Goal: Task Accomplishment & Management: Manage account settings

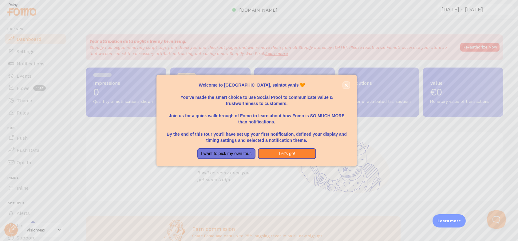
click at [346, 83] on button "close," at bounding box center [346, 85] width 6 height 6
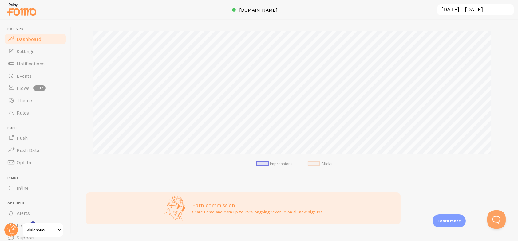
scroll to position [92, 0]
click at [314, 159] on span at bounding box center [313, 161] width 12 height 5
click at [314, 162] on span at bounding box center [313, 161] width 12 height 5
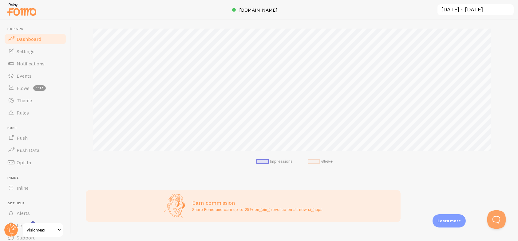
click at [314, 162] on span at bounding box center [313, 161] width 12 height 5
click at [40, 55] on link "Settings" at bounding box center [35, 51] width 63 height 12
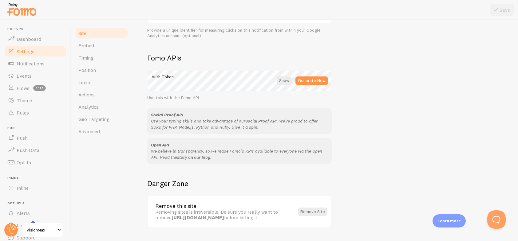
scroll to position [338, 0]
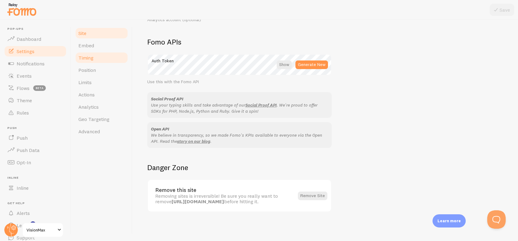
drag, startPoint x: 102, startPoint y: 44, endPoint x: 94, endPoint y: 55, distance: 13.3
click at [94, 55] on link "Timing" at bounding box center [102, 58] width 54 height 12
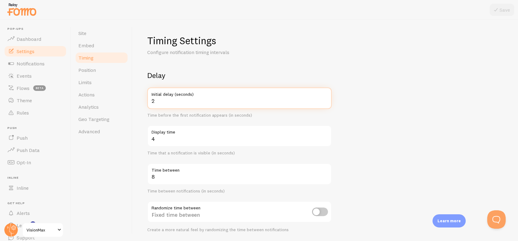
type input "2"
click at [325, 103] on input "2" at bounding box center [239, 98] width 184 height 21
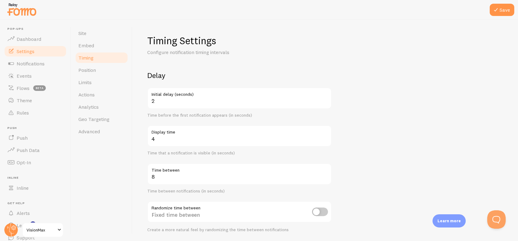
drag, startPoint x: 325, startPoint y: 103, endPoint x: 306, endPoint y: 73, distance: 34.7
click at [306, 73] on h2 "Delay" at bounding box center [239, 76] width 184 height 10
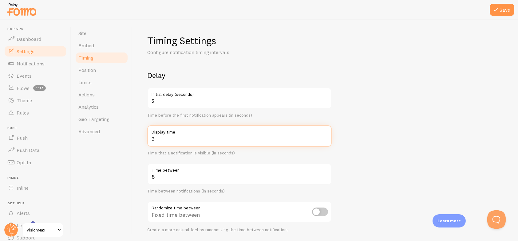
click at [325, 140] on input "3" at bounding box center [239, 135] width 184 height 21
type input "2"
click at [325, 140] on input "2" at bounding box center [239, 135] width 184 height 21
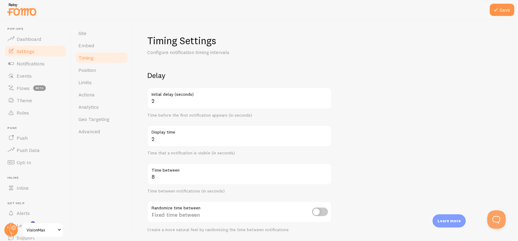
drag, startPoint x: 292, startPoint y: 174, endPoint x: 301, endPoint y: 180, distance: 10.5
drag, startPoint x: 301, startPoint y: 180, endPoint x: 331, endPoint y: 192, distance: 32.3
click at [331, 192] on div "Time between notifications (in seconds)" at bounding box center [239, 192] width 184 height 6
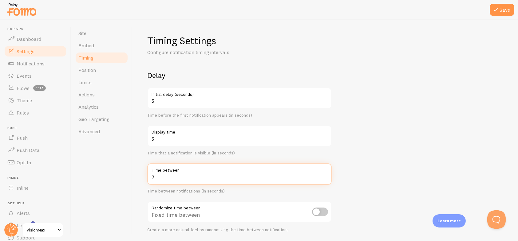
click at [326, 179] on input "7" at bounding box center [239, 173] width 184 height 21
click at [325, 178] on input "6" at bounding box center [239, 173] width 184 height 21
click at [325, 178] on input "5" at bounding box center [239, 173] width 184 height 21
click at [325, 178] on input "4" at bounding box center [239, 173] width 184 height 21
click at [325, 178] on input "3" at bounding box center [239, 173] width 184 height 21
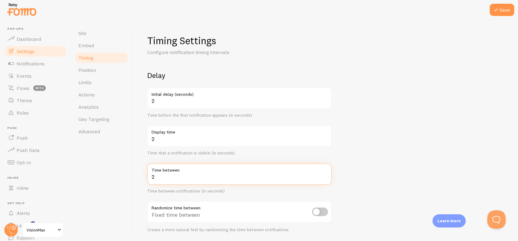
type input "2"
click at [324, 178] on input "2" at bounding box center [239, 173] width 184 height 21
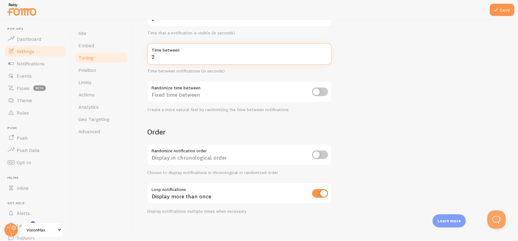
scroll to position [122, 0]
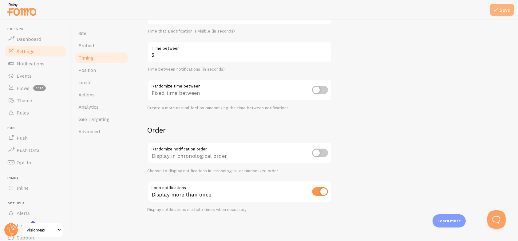
click at [504, 11] on button "Save" at bounding box center [501, 10] width 25 height 12
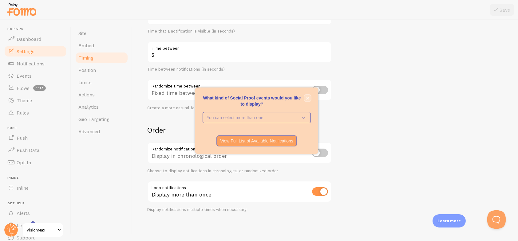
click at [308, 98] on icon "close," at bounding box center [307, 97] width 3 height 3
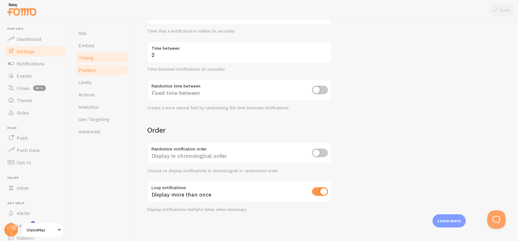
click at [108, 68] on link "Position" at bounding box center [102, 70] width 54 height 12
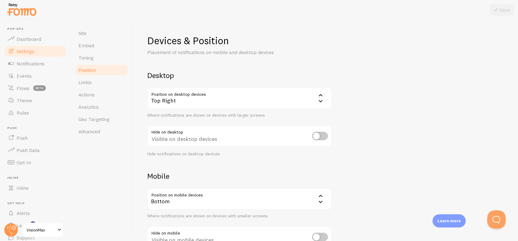
click at [319, 99] on icon at bounding box center [320, 100] width 7 height 7
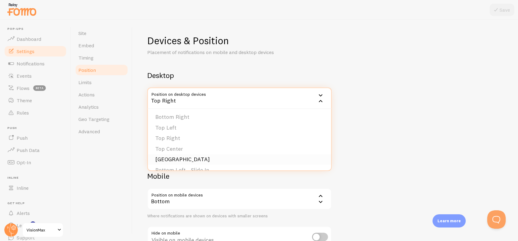
scroll to position [31, 0]
click at [171, 131] on li "Top Center" at bounding box center [239, 129] width 183 height 11
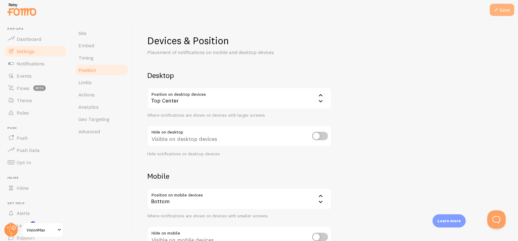
click at [499, 7] on icon at bounding box center [495, 9] width 7 height 7
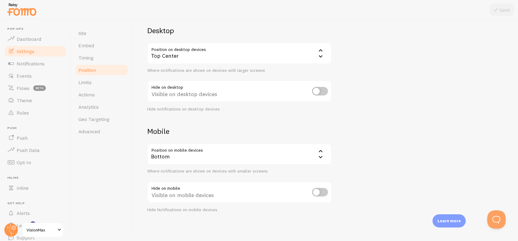
scroll to position [45, 0]
click at [234, 152] on div "Bottom" at bounding box center [239, 153] width 184 height 21
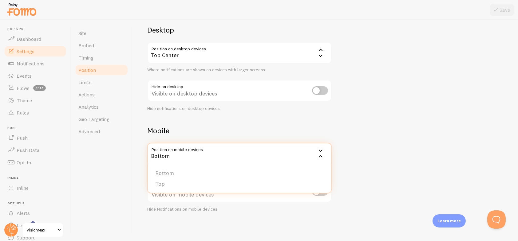
click at [251, 130] on h2 "Mobile" at bounding box center [239, 131] width 184 height 10
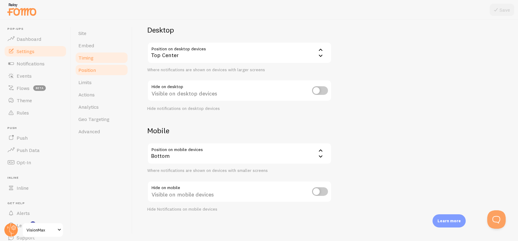
click at [97, 54] on link "Timing" at bounding box center [102, 58] width 54 height 12
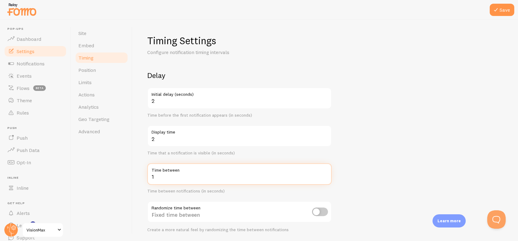
type input "1"
click at [325, 179] on input "1" at bounding box center [239, 173] width 184 height 21
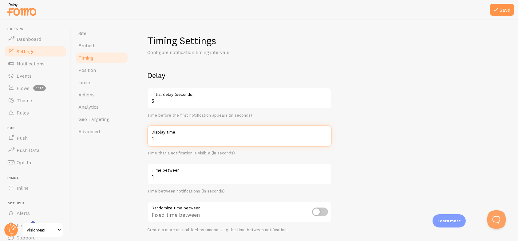
type input "1"
click at [326, 140] on input "1" at bounding box center [239, 135] width 184 height 21
click at [325, 140] on input "1" at bounding box center [239, 135] width 184 height 21
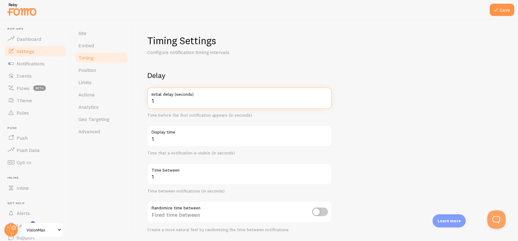
type input "1"
click at [324, 101] on input "1" at bounding box center [239, 98] width 184 height 21
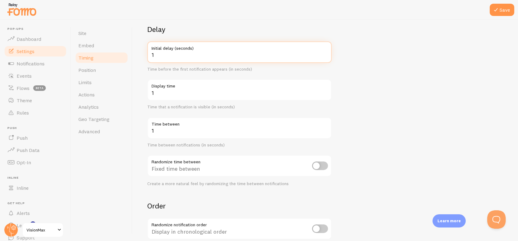
scroll to position [61, 0]
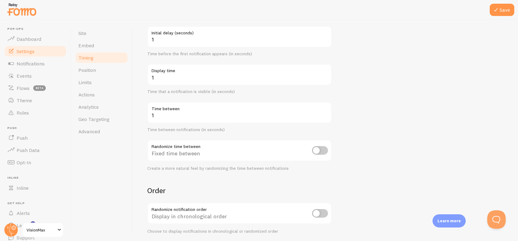
click at [320, 154] on input "checkbox" at bounding box center [320, 150] width 16 height 9
checkbox input "true"
click at [494, 12] on icon at bounding box center [495, 9] width 7 height 7
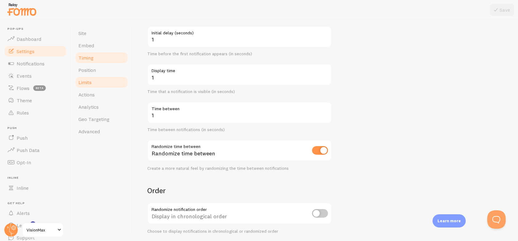
click at [99, 85] on link "Limits" at bounding box center [102, 82] width 54 height 12
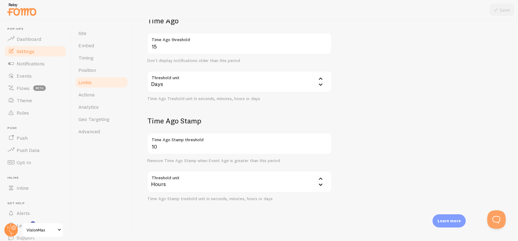
scroll to position [157, 0]
click at [35, 103] on link "Theme" at bounding box center [35, 100] width 63 height 12
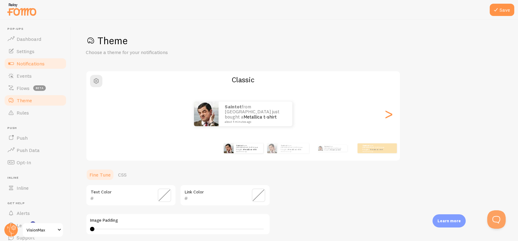
click at [26, 61] on span "Notifications" at bounding box center [31, 64] width 28 height 6
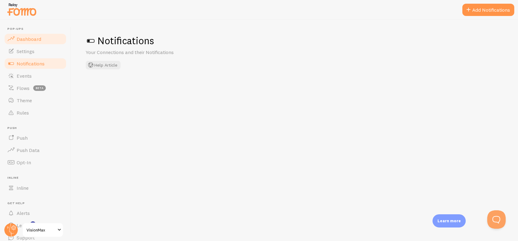
click at [35, 40] on span "Dashboard" at bounding box center [29, 39] width 25 height 6
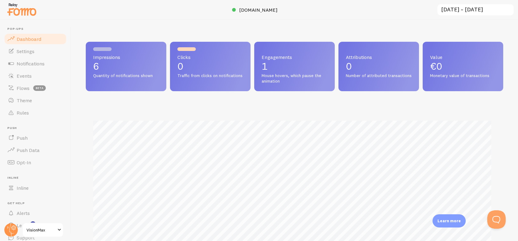
scroll to position [161, 412]
click at [210, 75] on span "Traffic from clicks on notifications" at bounding box center [210, 76] width 66 height 6
click at [33, 101] on link "Theme" at bounding box center [35, 100] width 63 height 12
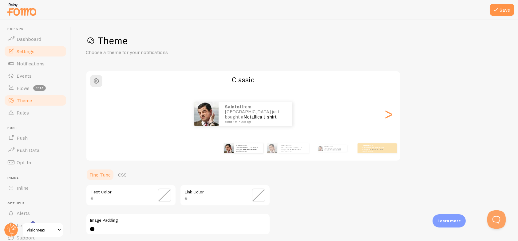
click at [37, 49] on link "Settings" at bounding box center [35, 51] width 63 height 12
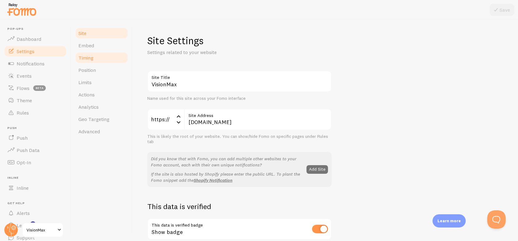
click at [104, 57] on link "Timing" at bounding box center [102, 58] width 54 height 12
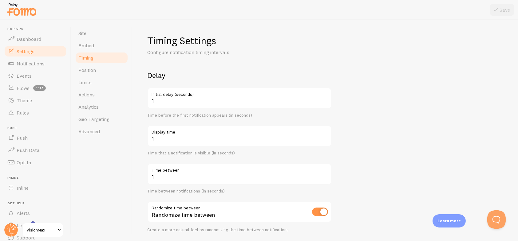
drag, startPoint x: 217, startPoint y: 117, endPoint x: 226, endPoint y: 127, distance: 13.0
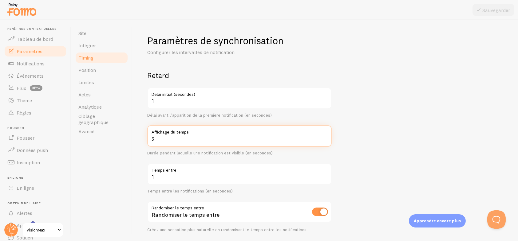
click at [325, 137] on input "2" at bounding box center [239, 135] width 184 height 21
click at [325, 137] on input "3" at bounding box center [239, 135] width 184 height 21
click at [325, 137] on input "4" at bounding box center [239, 135] width 184 height 21
click at [325, 137] on input "5" at bounding box center [239, 135] width 184 height 21
click at [325, 137] on input "6" at bounding box center [239, 135] width 184 height 21
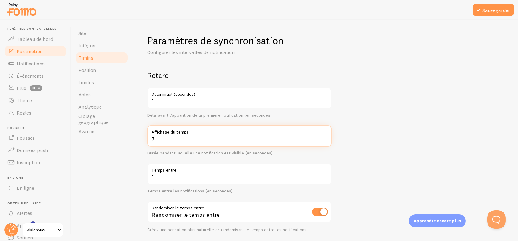
type input "7"
click at [325, 137] on input "7" at bounding box center [239, 135] width 184 height 21
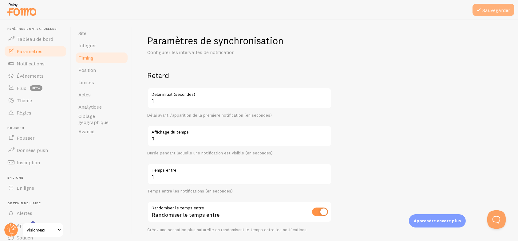
click at [493, 12] on font "Sauvegarder" at bounding box center [496, 10] width 28 height 6
click at [24, 99] on font "Thème" at bounding box center [24, 100] width 15 height 6
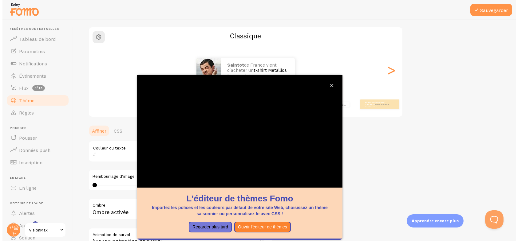
scroll to position [114, 0]
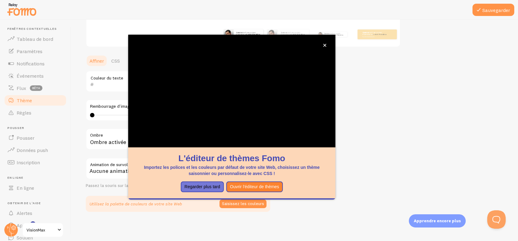
click at [361, 103] on div "Thème Choisissez un thème pour vos notifications Classique saintot de [GEOGRAPH…" at bounding box center [294, 65] width 417 height 291
click at [325, 44] on icon "fermer," at bounding box center [324, 45] width 3 height 3
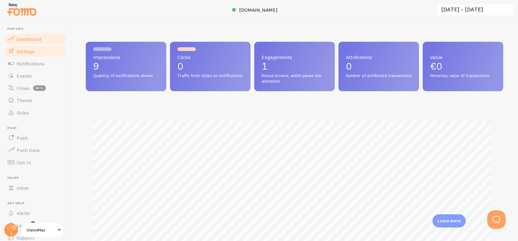
click at [33, 54] on span "Settings" at bounding box center [26, 51] width 18 height 6
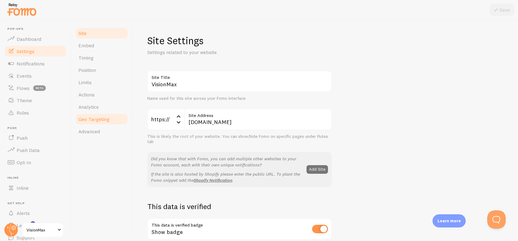
click at [107, 120] on span "Geo Targeting" at bounding box center [93, 119] width 31 height 6
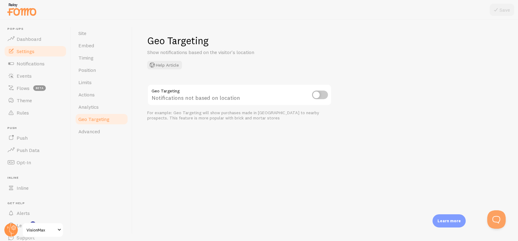
click at [315, 94] on input "checkbox" at bounding box center [320, 95] width 16 height 9
checkbox input "true"
click at [498, 11] on icon at bounding box center [495, 9] width 7 height 7
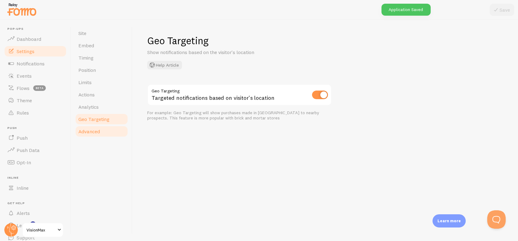
click at [94, 133] on span "Advanced" at bounding box center [88, 131] width 21 height 6
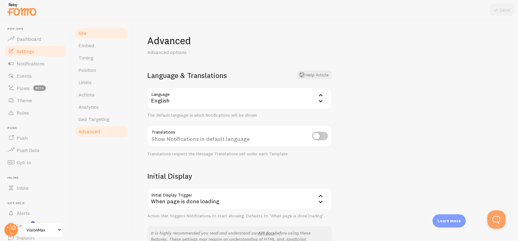
click at [94, 36] on link "Site" at bounding box center [102, 33] width 54 height 12
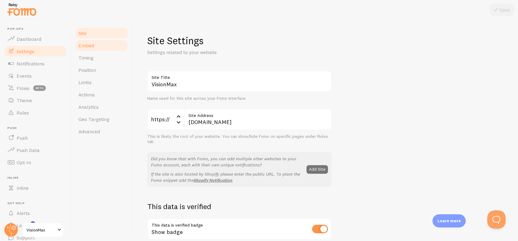
click at [99, 45] on link "Embed" at bounding box center [102, 45] width 54 height 12
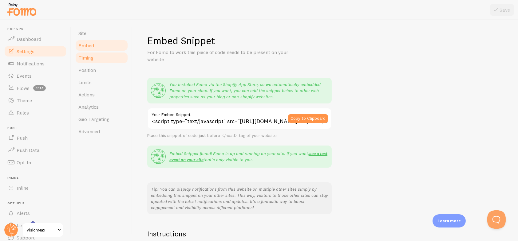
click at [90, 57] on span "Timing" at bounding box center [85, 58] width 15 height 6
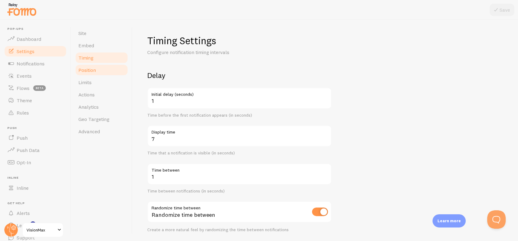
click at [98, 71] on link "Position" at bounding box center [102, 70] width 54 height 12
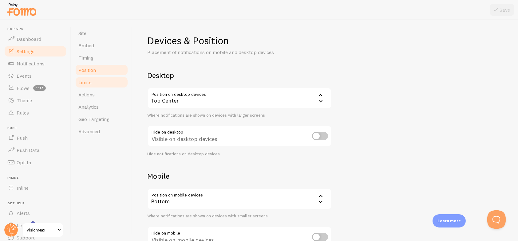
click at [98, 81] on link "Limits" at bounding box center [102, 82] width 54 height 12
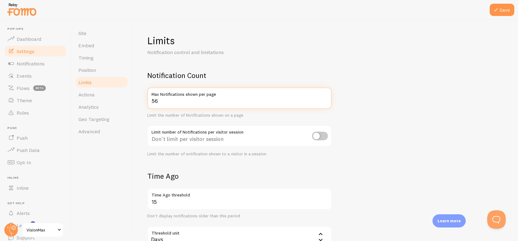
click at [325, 99] on input "56" at bounding box center [239, 98] width 184 height 21
click at [325, 99] on input "63" at bounding box center [239, 98] width 184 height 21
click at [325, 99] on input "64" at bounding box center [239, 98] width 184 height 21
click at [325, 99] on input "65" at bounding box center [239, 98] width 184 height 21
click at [325, 99] on input "66" at bounding box center [239, 98] width 184 height 21
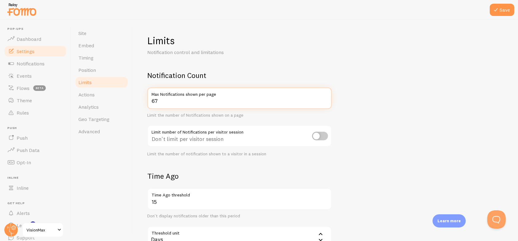
click at [325, 99] on input "67" at bounding box center [239, 98] width 184 height 21
click at [325, 99] on input "68" at bounding box center [239, 98] width 184 height 21
click at [325, 99] on input "69" at bounding box center [239, 98] width 184 height 21
type input "70"
click at [325, 99] on input "70" at bounding box center [239, 98] width 184 height 21
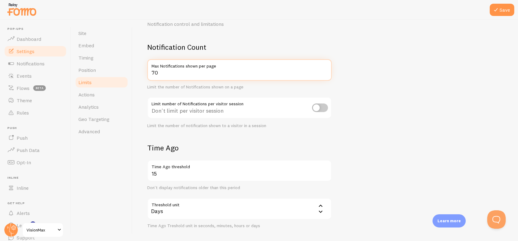
scroll to position [31, 0]
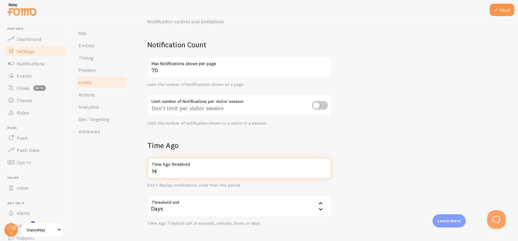
click at [324, 172] on input "14" at bounding box center [239, 168] width 184 height 21
click at [324, 172] on input "13" at bounding box center [239, 168] width 184 height 21
click at [324, 172] on input "12" at bounding box center [239, 168] width 184 height 21
click at [324, 172] on input "11" at bounding box center [239, 168] width 184 height 21
click at [324, 172] on input "10" at bounding box center [239, 168] width 184 height 21
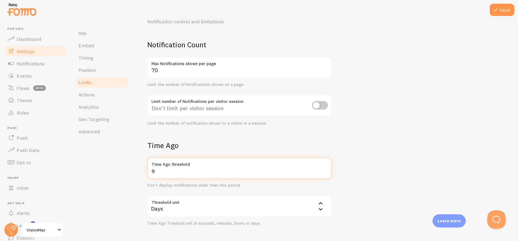
click at [324, 172] on input "9" at bounding box center [239, 168] width 184 height 21
click at [326, 173] on input "7" at bounding box center [239, 168] width 184 height 21
click at [326, 173] on input "6" at bounding box center [239, 168] width 184 height 21
click at [326, 173] on input "5" at bounding box center [239, 168] width 184 height 21
click at [326, 173] on input "4" at bounding box center [239, 168] width 184 height 21
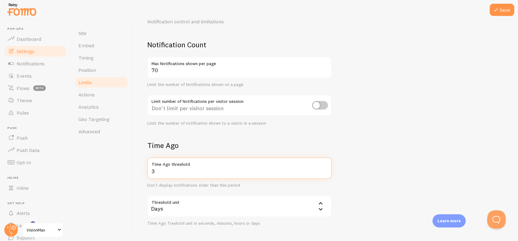
type input "3"
click at [326, 173] on input "3" at bounding box center [239, 168] width 184 height 21
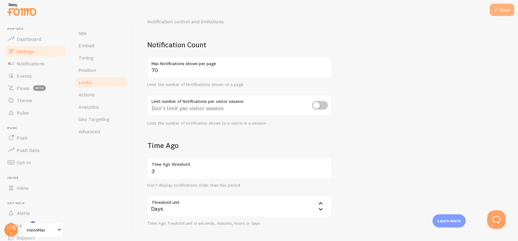
click at [506, 9] on button "Save" at bounding box center [501, 10] width 25 height 12
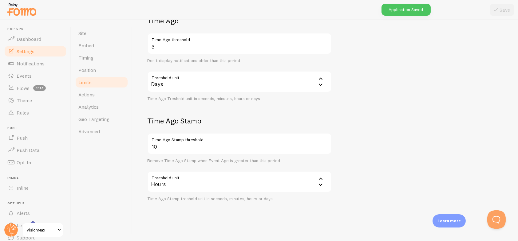
scroll to position [157, 0]
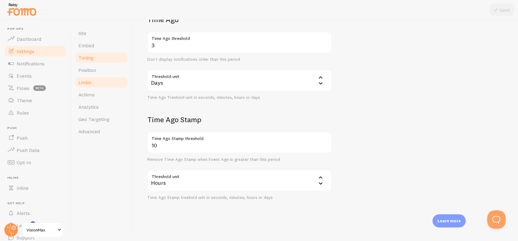
click at [101, 61] on link "Timing" at bounding box center [102, 58] width 54 height 12
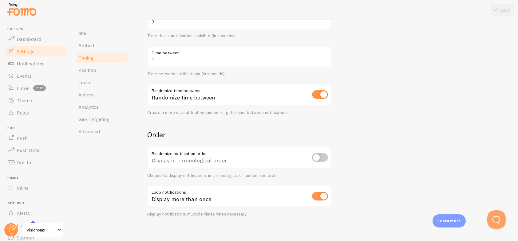
scroll to position [122, 0]
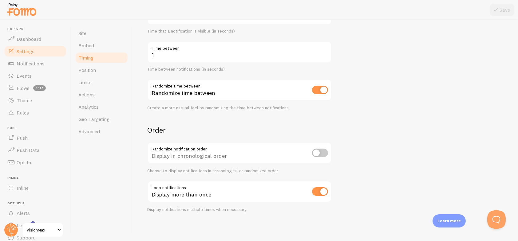
click at [320, 90] on input "checkbox" at bounding box center [320, 90] width 16 height 9
checkbox input "false"
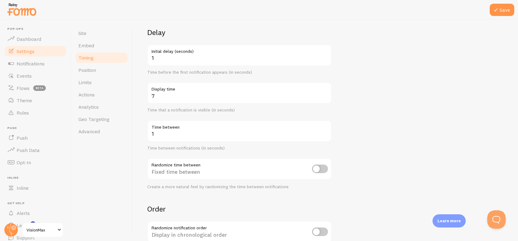
scroll to position [0, 0]
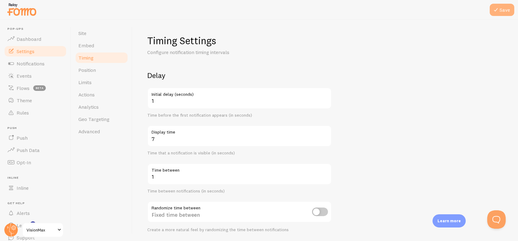
click at [492, 9] on icon at bounding box center [495, 9] width 7 height 7
click at [102, 30] on link "Site" at bounding box center [102, 33] width 54 height 12
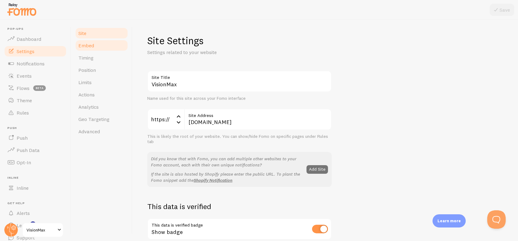
click at [96, 42] on link "Embed" at bounding box center [102, 45] width 54 height 12
